Goal: Transaction & Acquisition: Purchase product/service

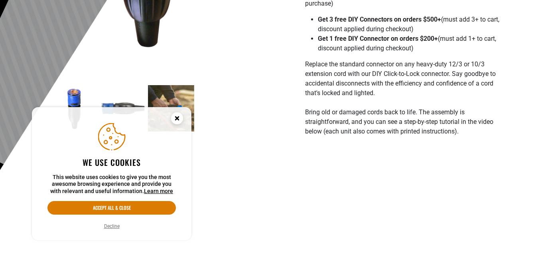
scroll to position [265, 0]
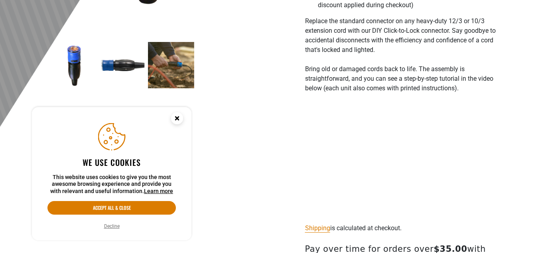
click at [176, 114] on circle "Cookie Consent" at bounding box center [177, 118] width 12 height 12
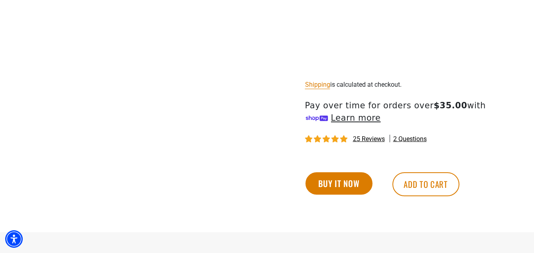
scroll to position [451, 0]
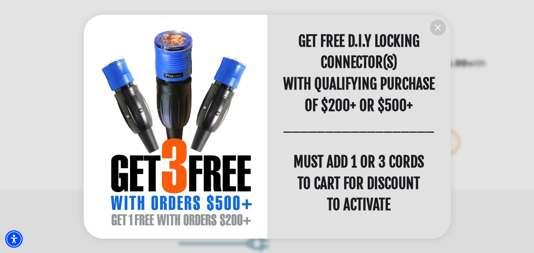
click at [438, 28] on icon "information" at bounding box center [438, 28] width 10 height 10
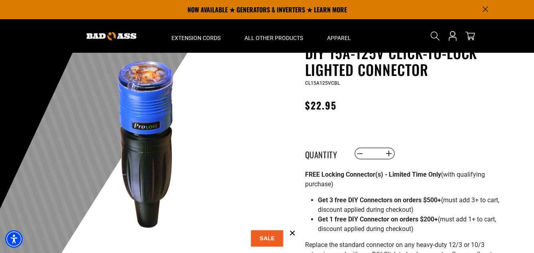
scroll to position [28, 0]
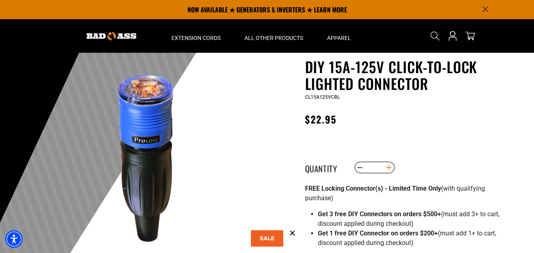
click at [389, 166] on button "Increase quantity for DIY 15A-125V Click-to-Lock Lighted Connector" at bounding box center [389, 167] width 12 height 14
type input "*"
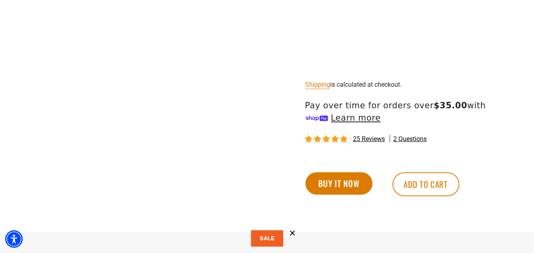
scroll to position [433, 0]
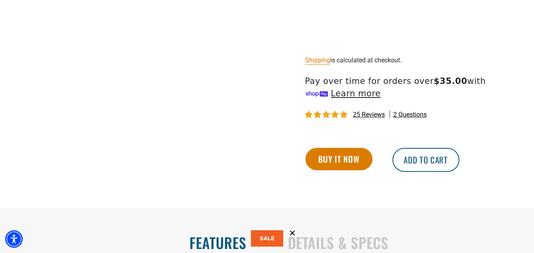
click at [417, 160] on button "Add to cart" at bounding box center [426, 160] width 67 height 24
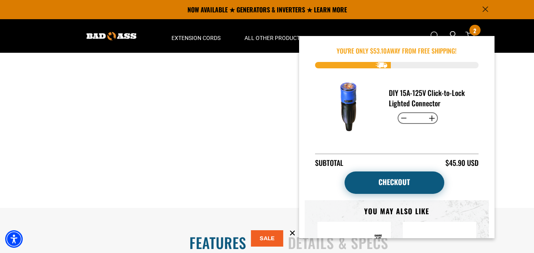
click at [399, 183] on link "Checkout" at bounding box center [395, 182] width 100 height 22
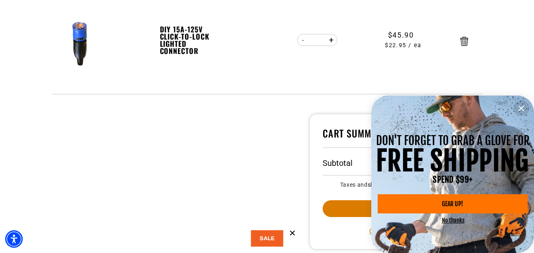
scroll to position [178, 0]
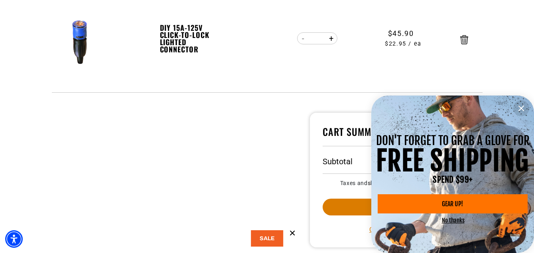
click at [522, 105] on icon "information" at bounding box center [522, 108] width 10 height 10
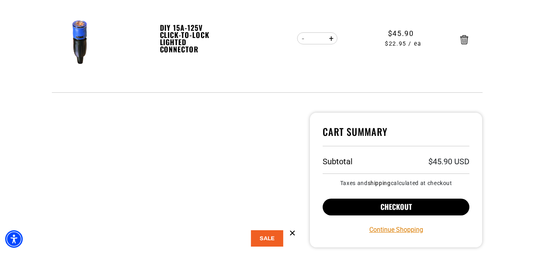
click at [389, 204] on button "Checkout" at bounding box center [396, 206] width 147 height 17
